Goal: Task Accomplishment & Management: Manage account settings

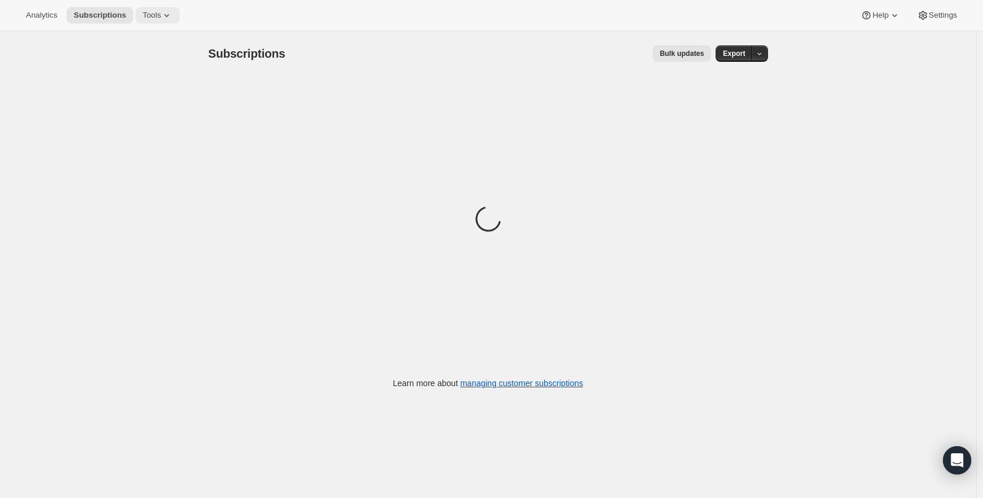
click at [159, 15] on span "Tools" at bounding box center [152, 15] width 18 height 9
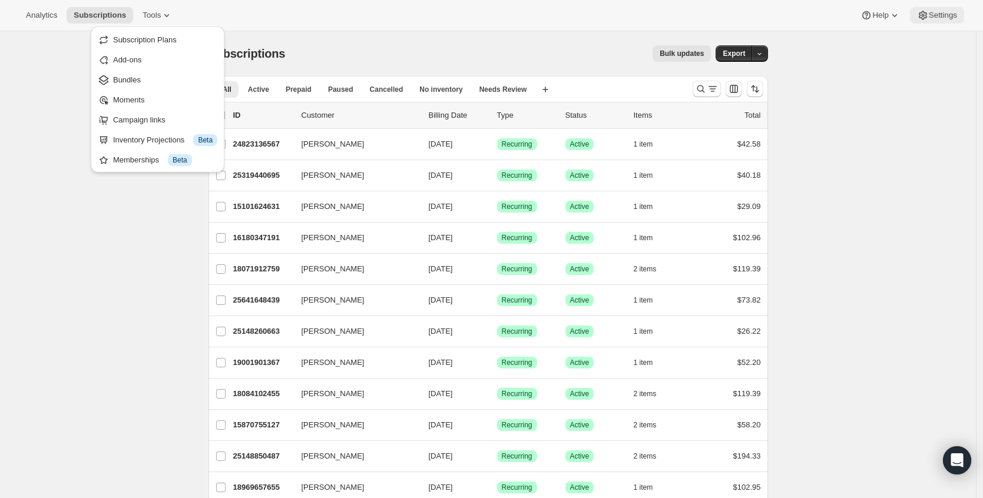
click at [951, 21] on button "Settings" at bounding box center [937, 15] width 54 height 16
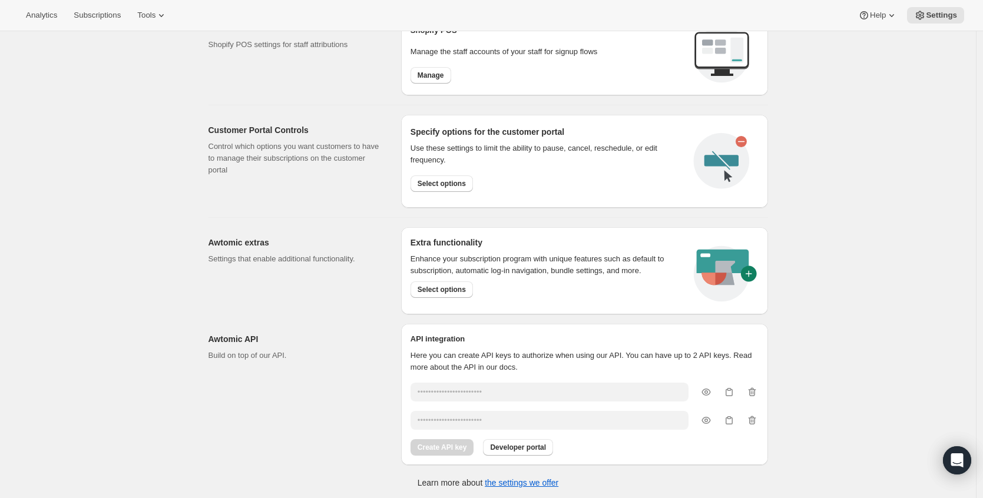
scroll to position [524, 0]
click at [436, 287] on span "Select options" at bounding box center [442, 288] width 48 height 9
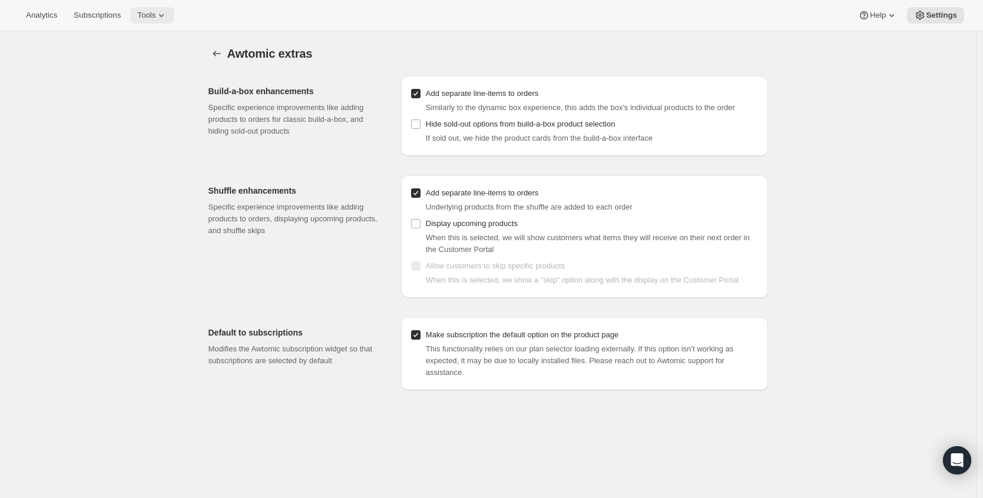
click at [167, 11] on icon at bounding box center [161, 15] width 12 height 12
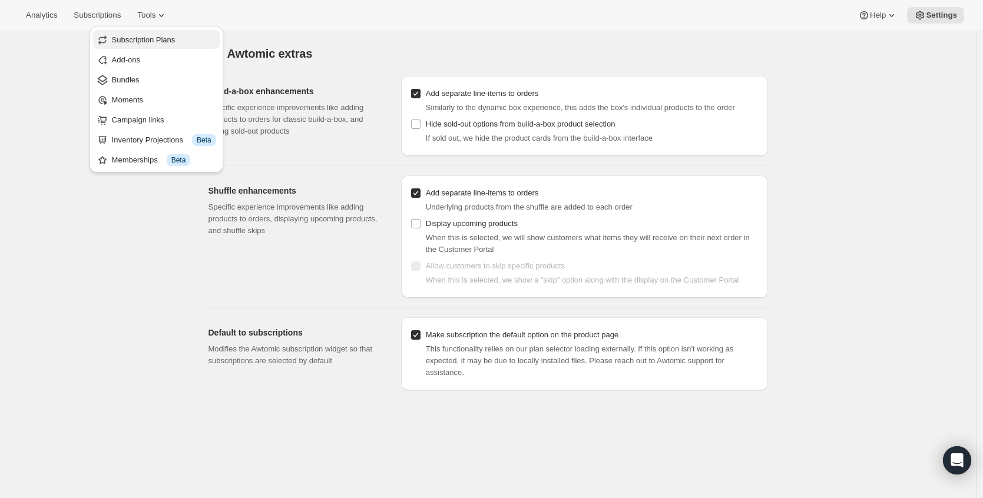
click at [170, 38] on span "Subscription Plans" at bounding box center [144, 39] width 64 height 9
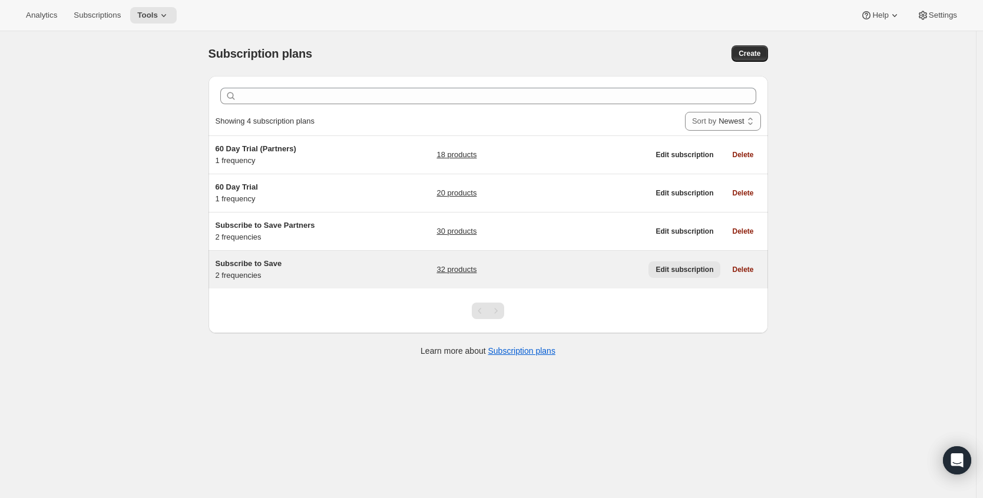
click at [681, 270] on span "Edit subscription" at bounding box center [685, 269] width 58 height 9
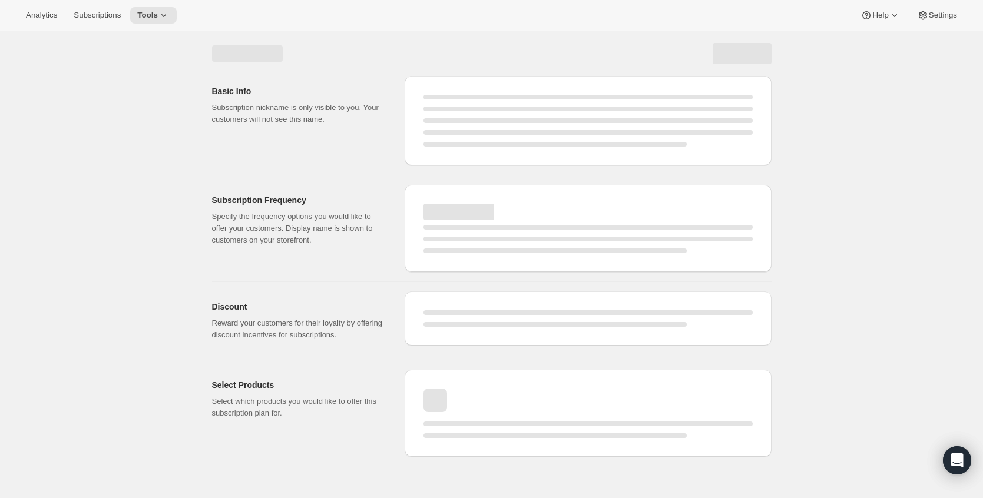
select select "WEEK"
select select "MONTH"
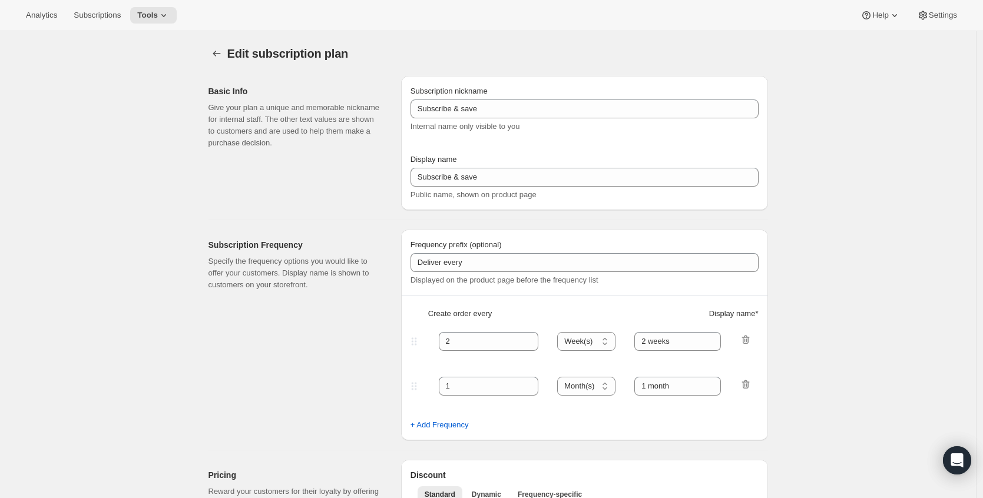
type input "Subscribe to Save"
type input "Deliver"
type input "1"
select select "MONTH"
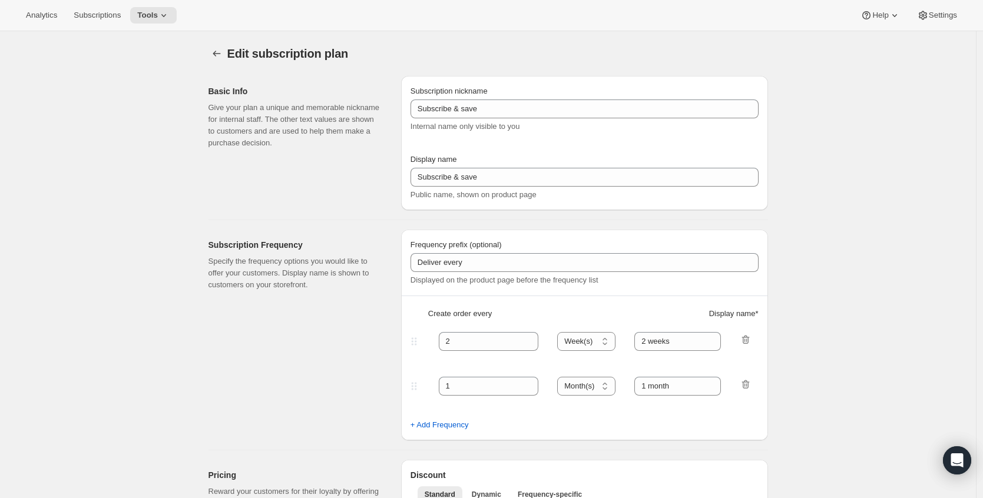
type input "Monthly"
type input "2"
select select "WEEK"
type input "Every 2 weeks"
type input "15"
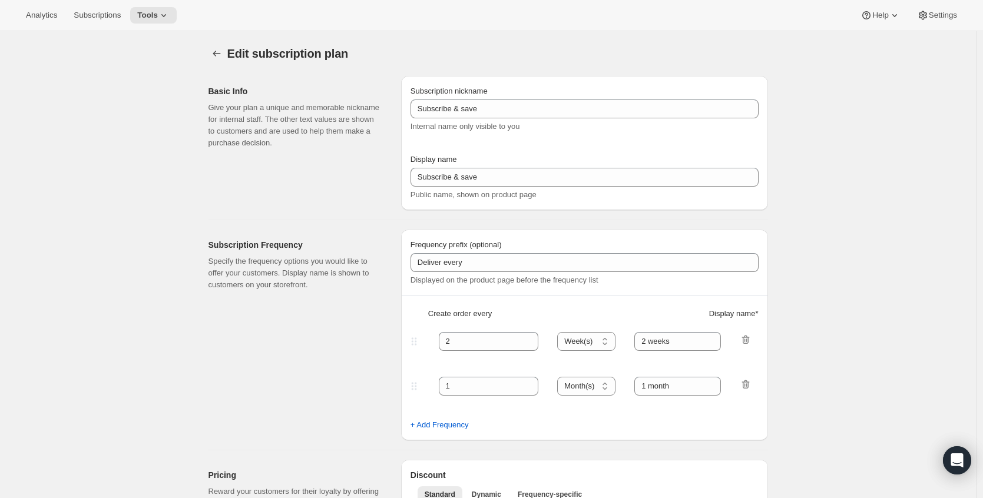
type input "Subscription Renews Monthly – Cancel Anytime.​"
click at [935, 21] on button "Settings" at bounding box center [937, 15] width 54 height 16
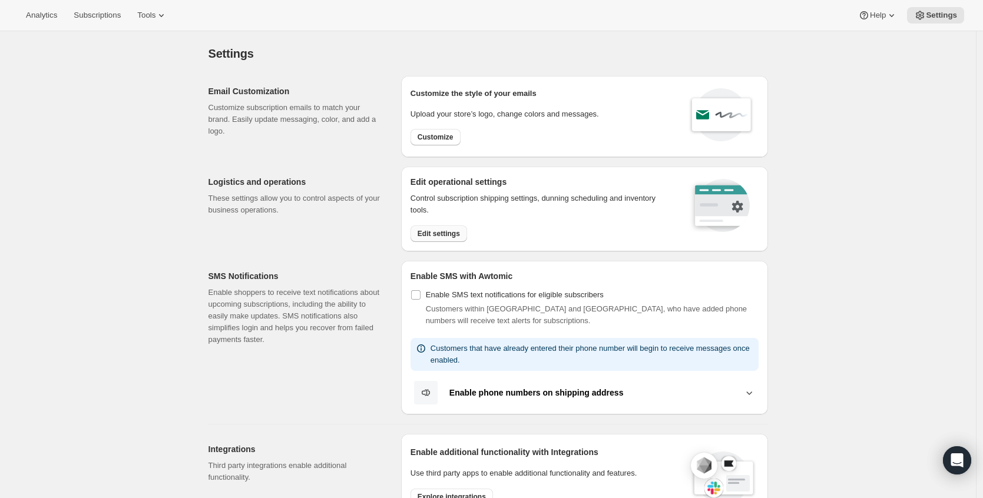
click at [437, 235] on span "Edit settings" at bounding box center [439, 233] width 42 height 9
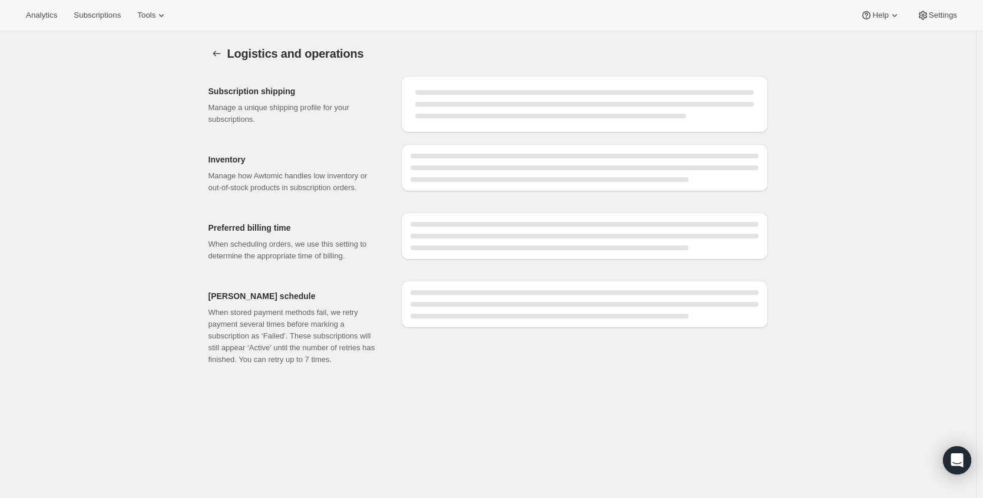
select select "06:00"
select select "DAY"
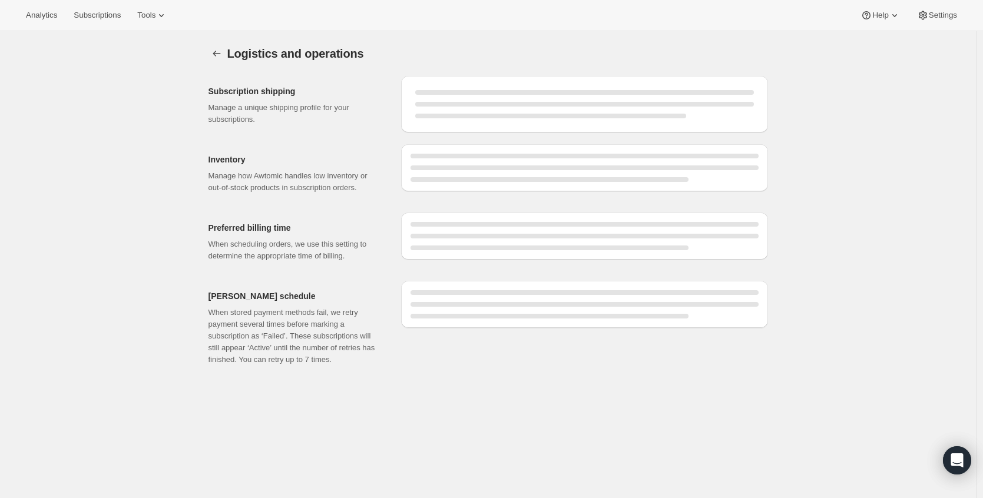
select select "DAY"
